Goal: Check status: Check status

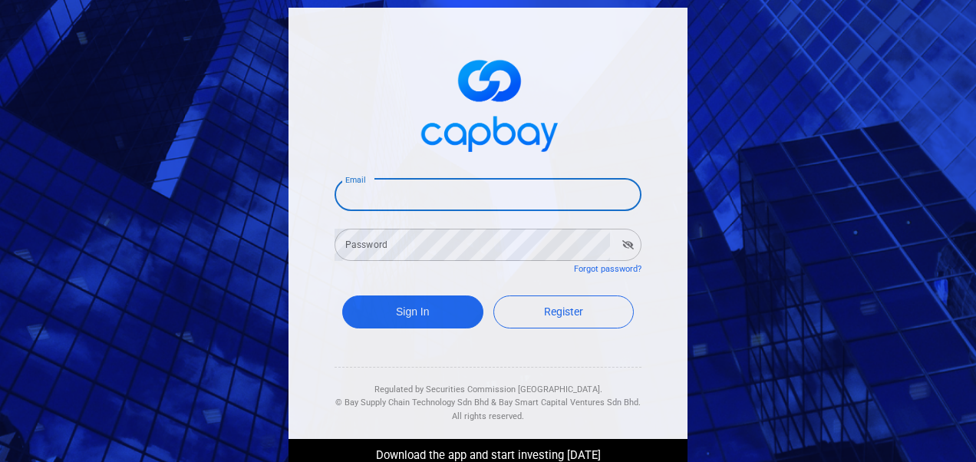
type input "[EMAIL_ADDRESS][DOMAIN_NAME]"
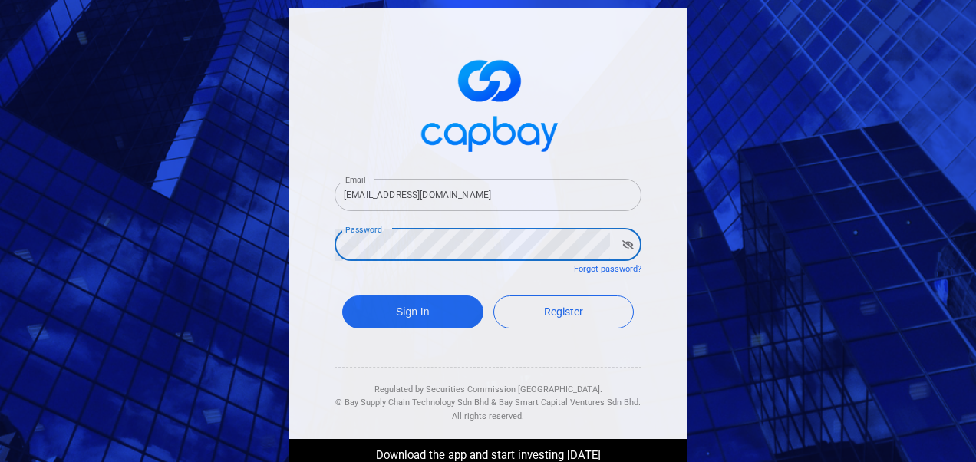
click at [342, 295] on button "Sign In" at bounding box center [412, 311] width 141 height 33
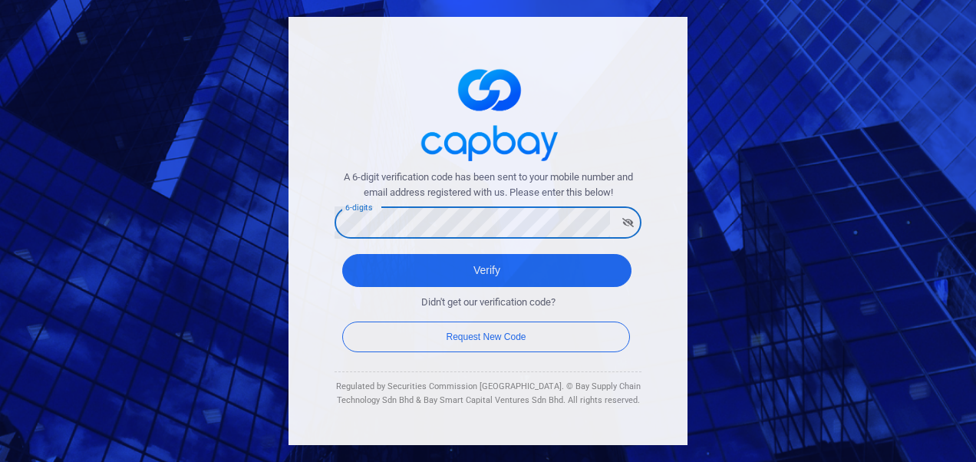
click at [342, 254] on button "Verify" at bounding box center [486, 270] width 289 height 33
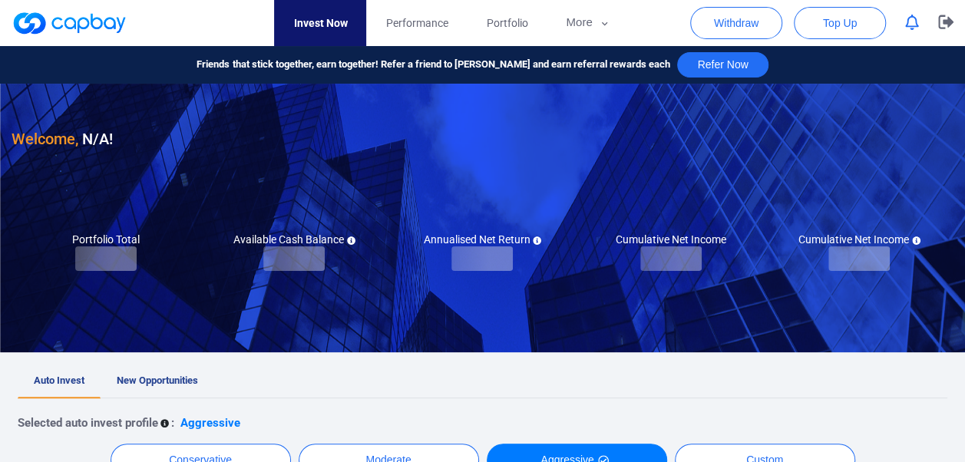
checkbox input "true"
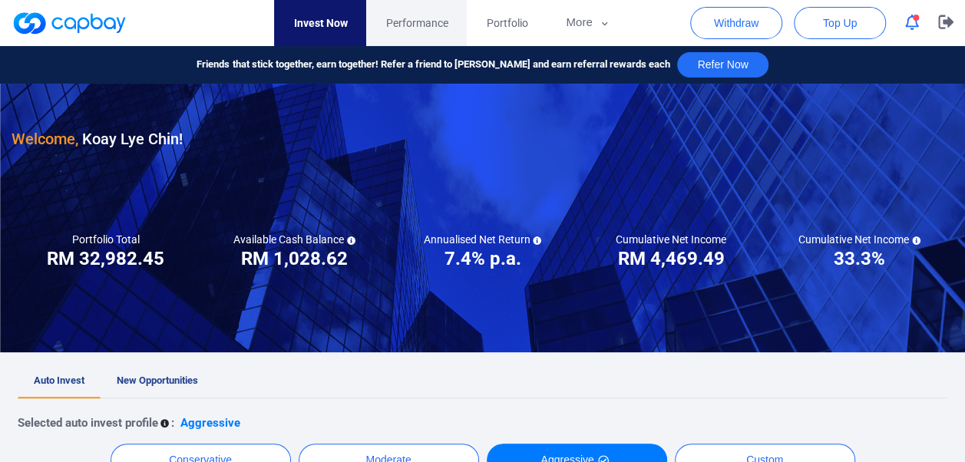
click at [408, 24] on span "Performance" at bounding box center [416, 23] width 62 height 17
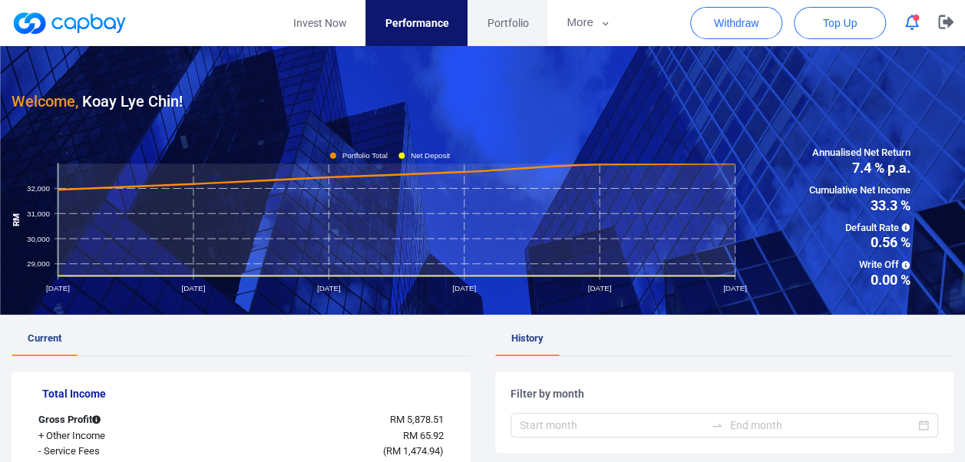
click at [482, 23] on link "Portfolio" at bounding box center [507, 23] width 80 height 46
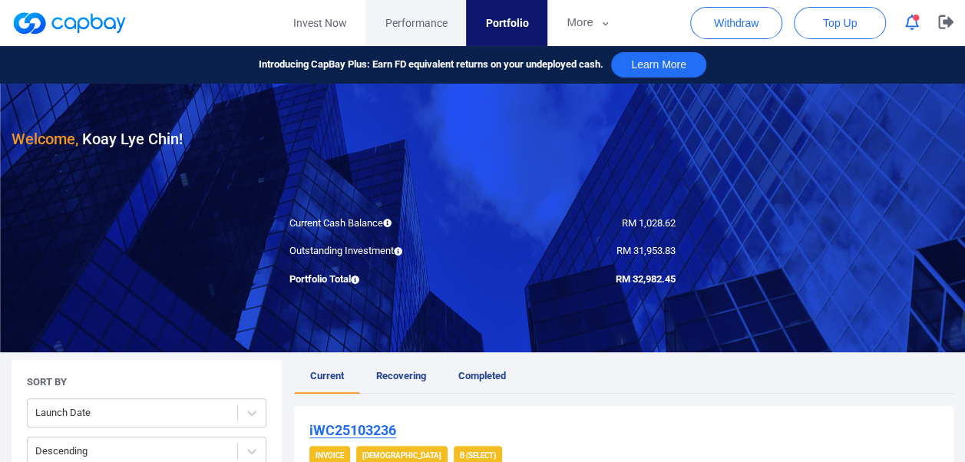
click at [407, 17] on span "Performance" at bounding box center [416, 23] width 62 height 17
